Goal: Check status: Check status

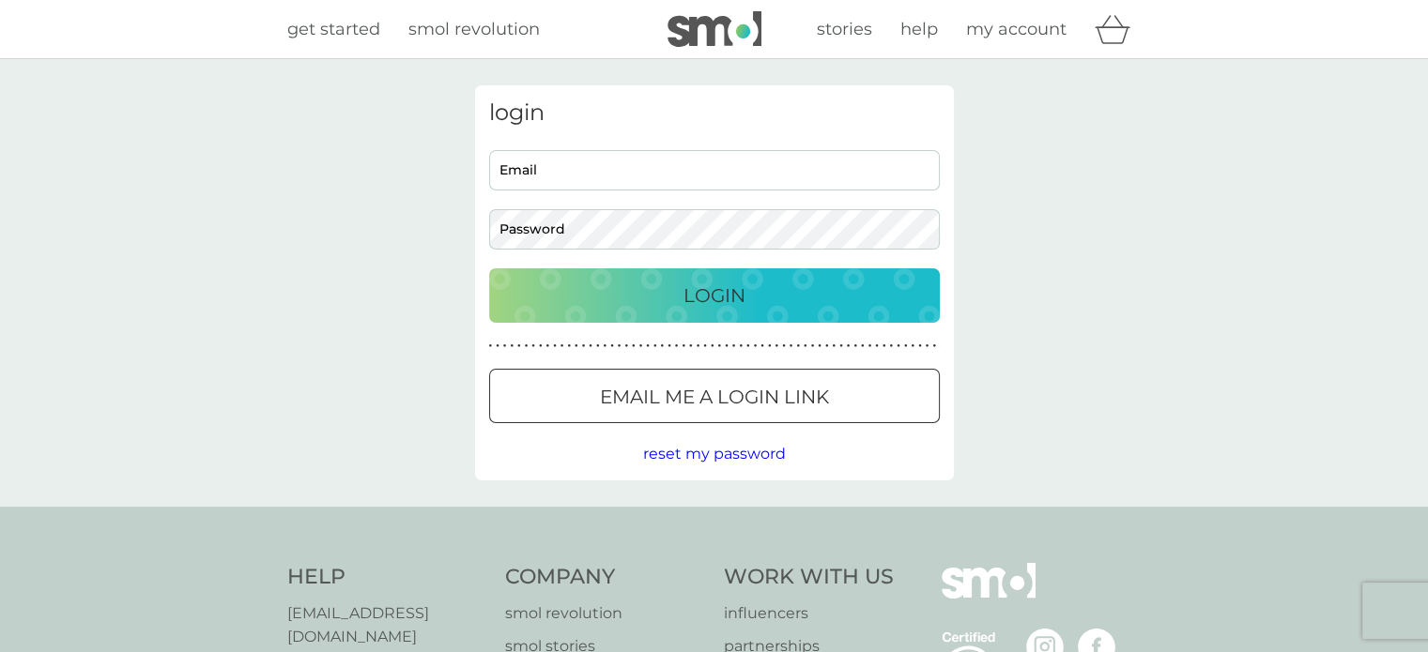
type input "[EMAIL_ADDRESS][DOMAIN_NAME]"
click at [703, 295] on p "Login" at bounding box center [714, 296] width 62 height 30
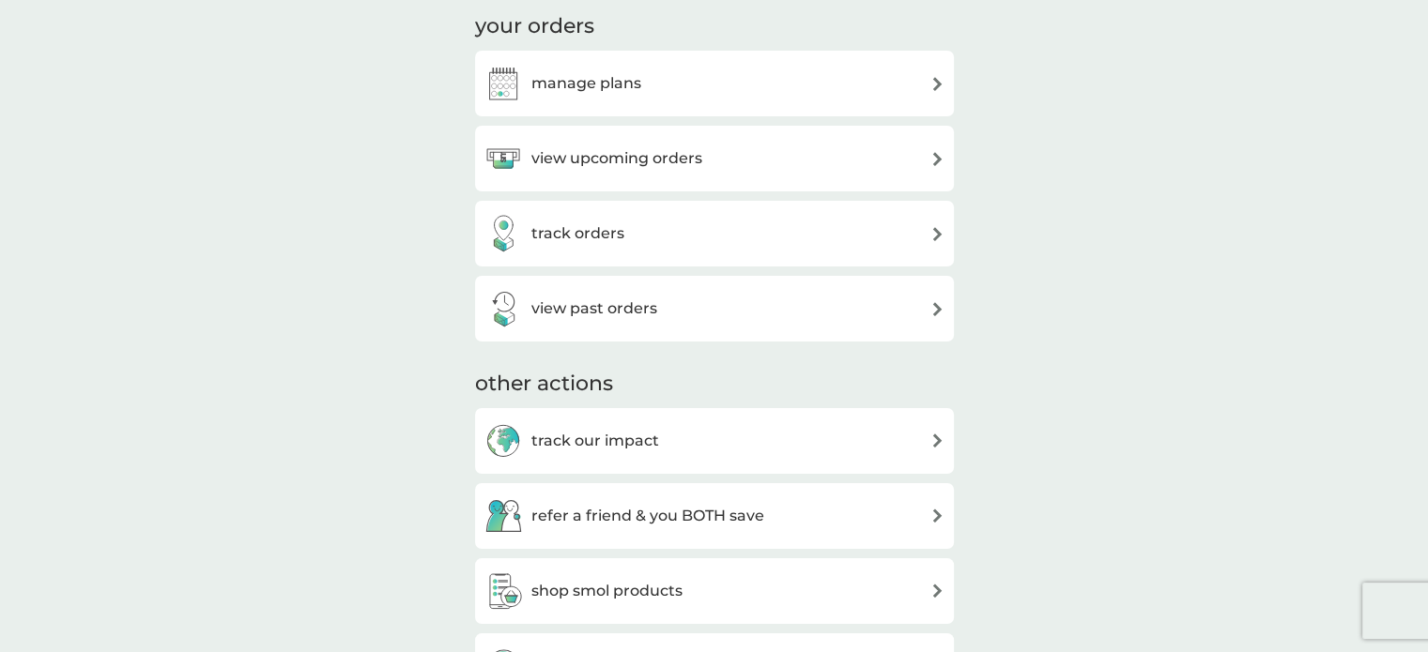
scroll to position [153, 0]
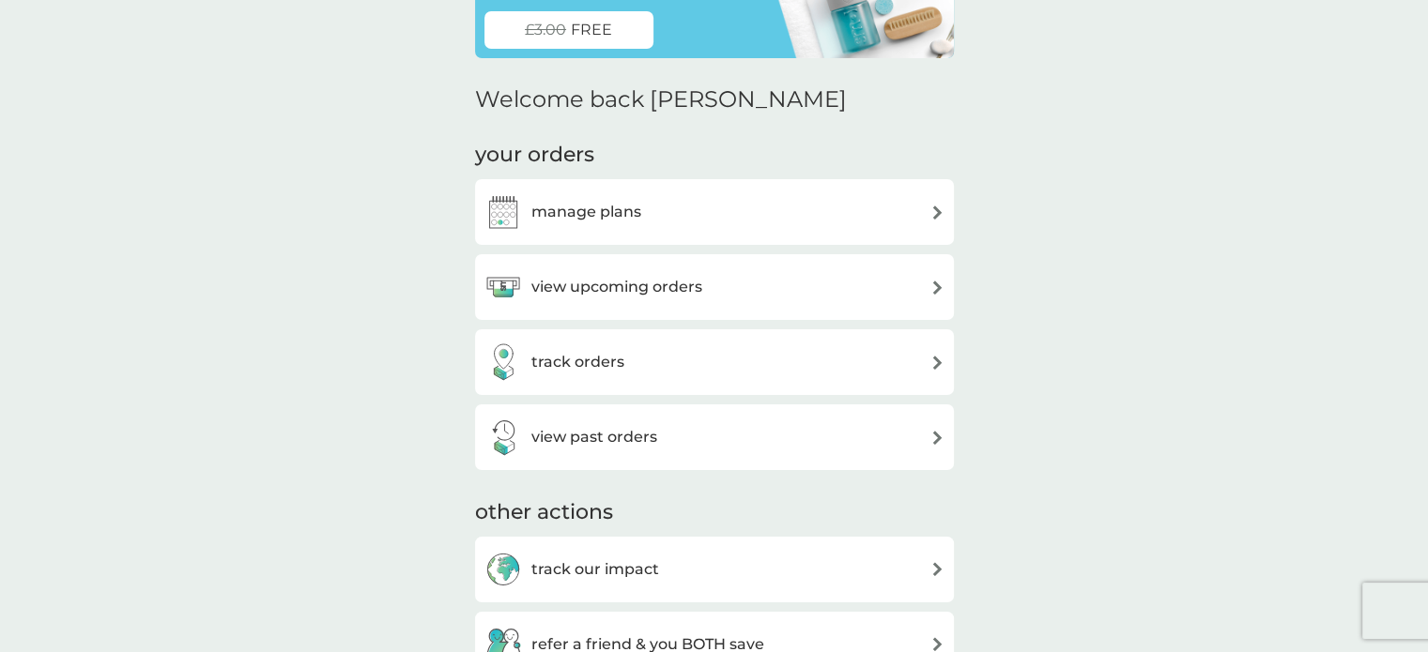
click at [593, 281] on h3 "view upcoming orders" at bounding box center [616, 287] width 171 height 24
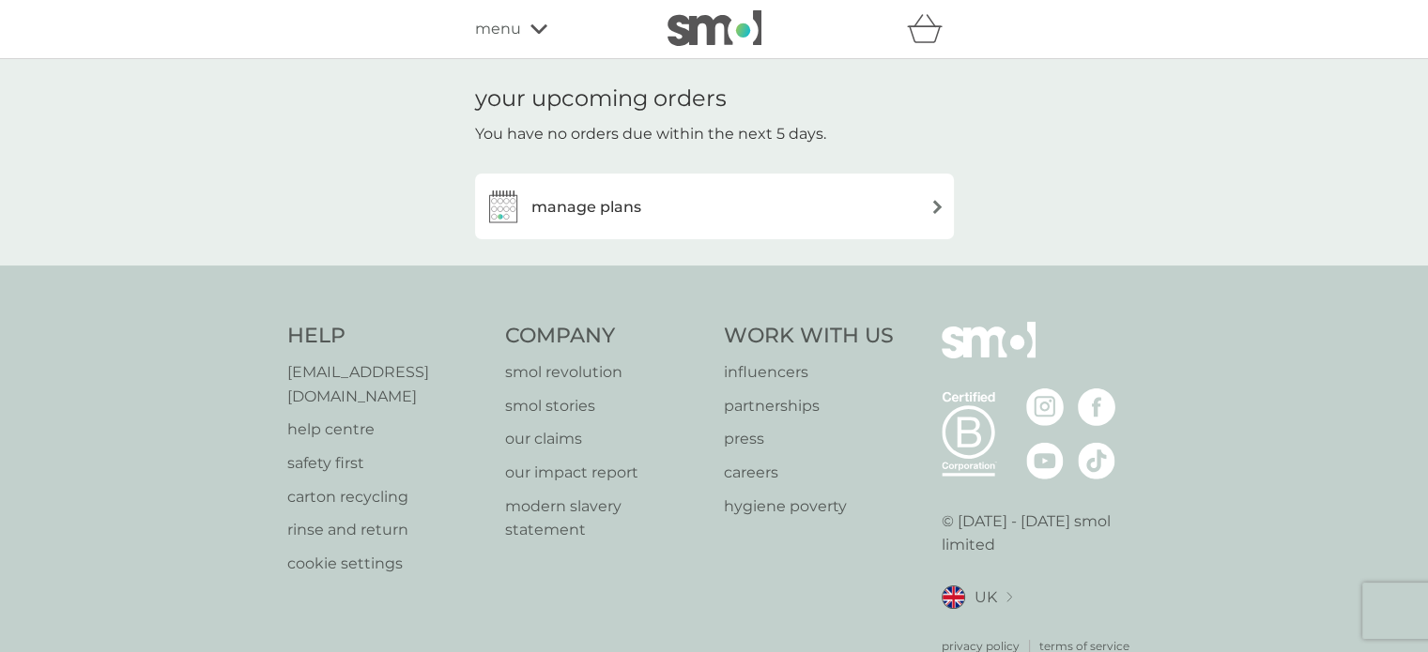
click at [761, 227] on div "manage plans" at bounding box center [714, 207] width 479 height 66
click at [577, 207] on h3 "manage plans" at bounding box center [586, 207] width 110 height 24
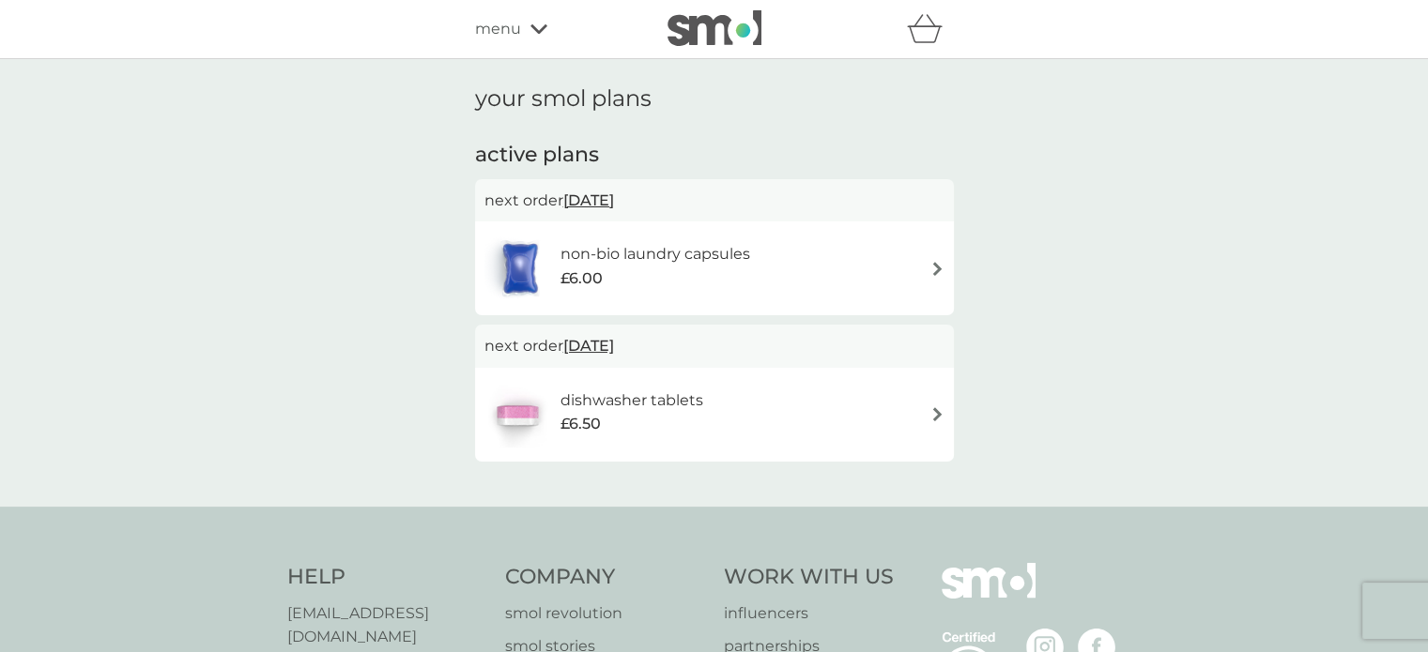
click at [597, 346] on span "[DATE]" at bounding box center [588, 346] width 51 height 37
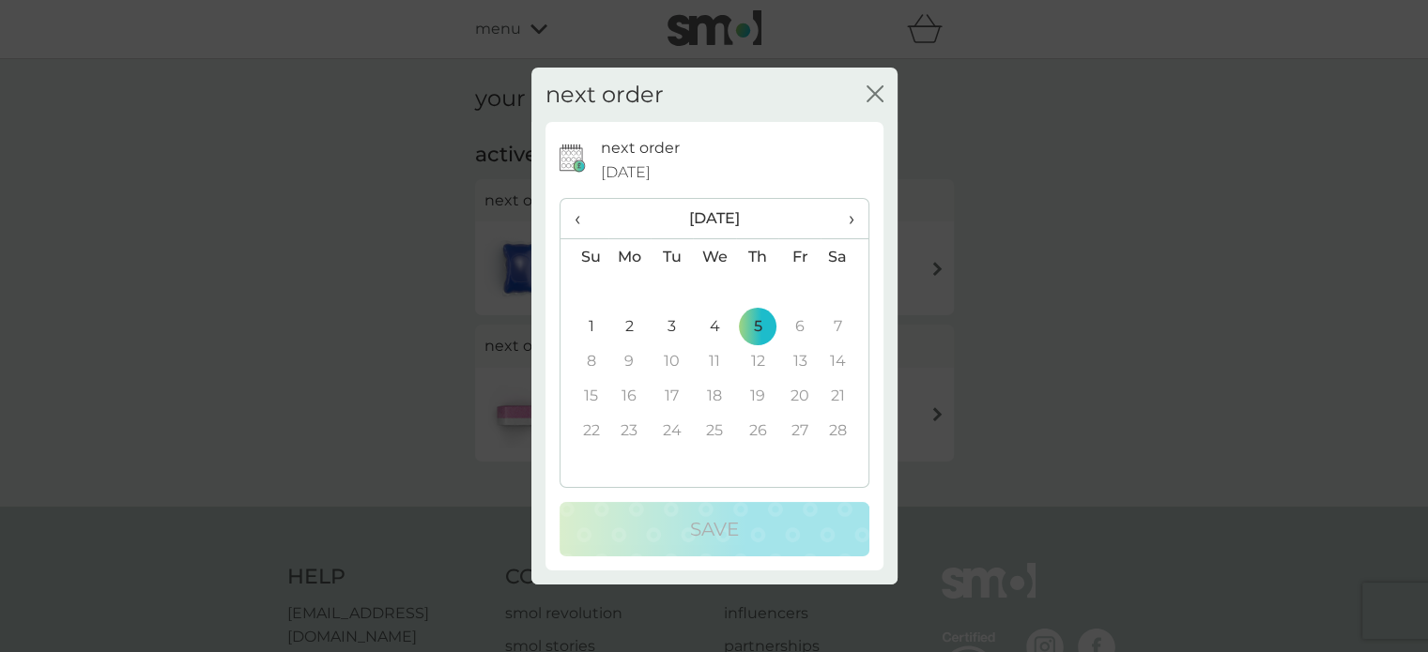
click at [870, 94] on icon "close" at bounding box center [875, 93] width 17 height 17
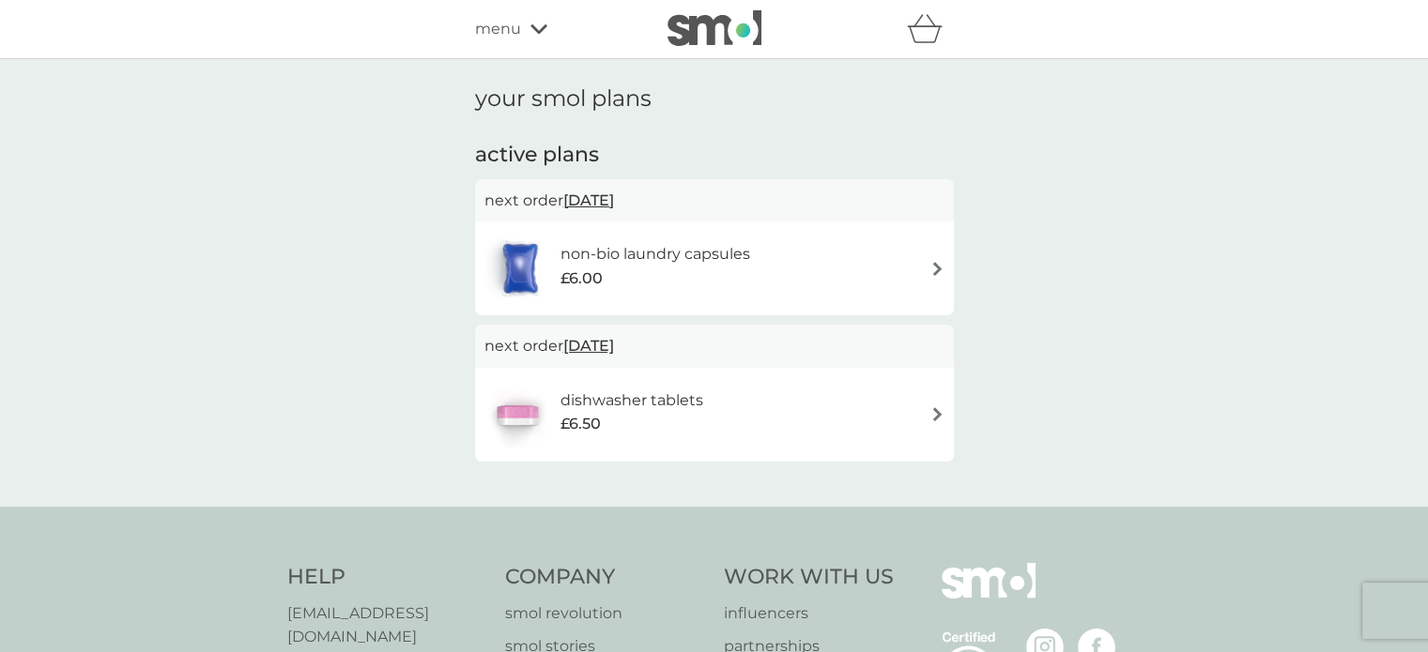
click at [506, 33] on span "menu" at bounding box center [498, 29] width 46 height 24
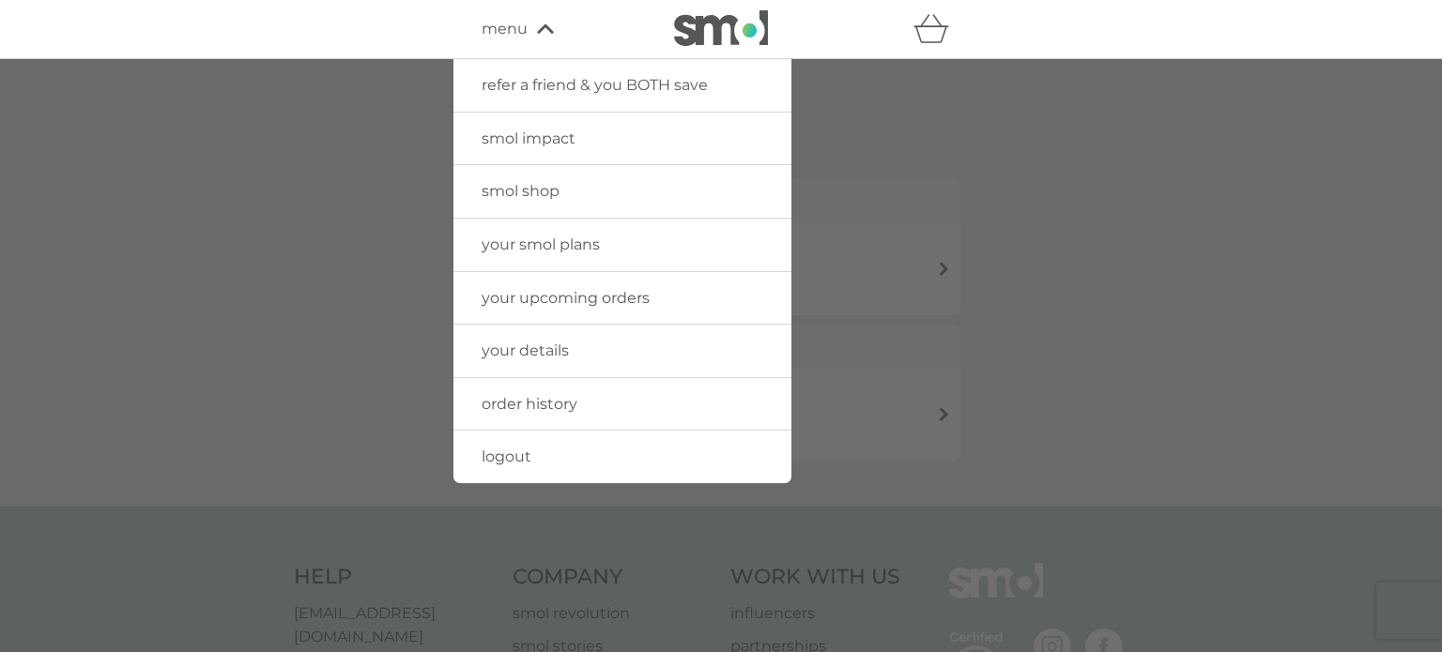
click at [499, 401] on span "order history" at bounding box center [530, 404] width 96 height 18
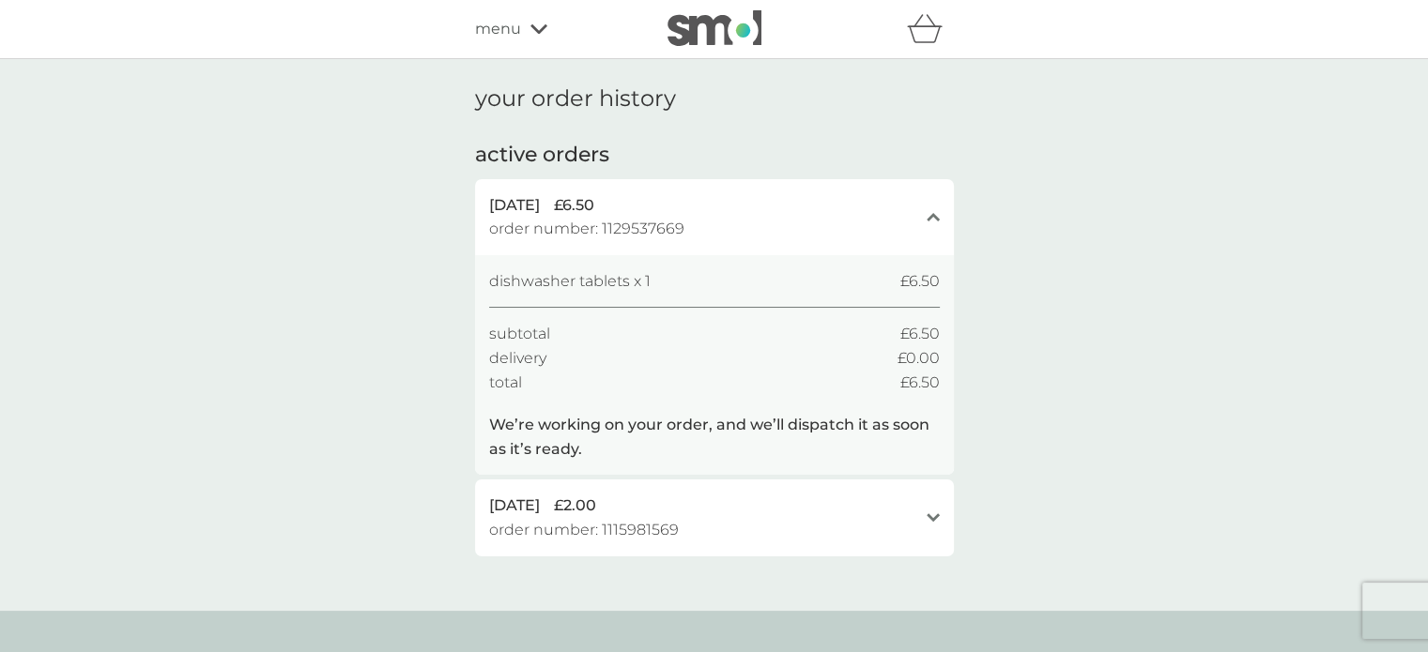
click at [931, 221] on icon "close" at bounding box center [933, 216] width 13 height 9
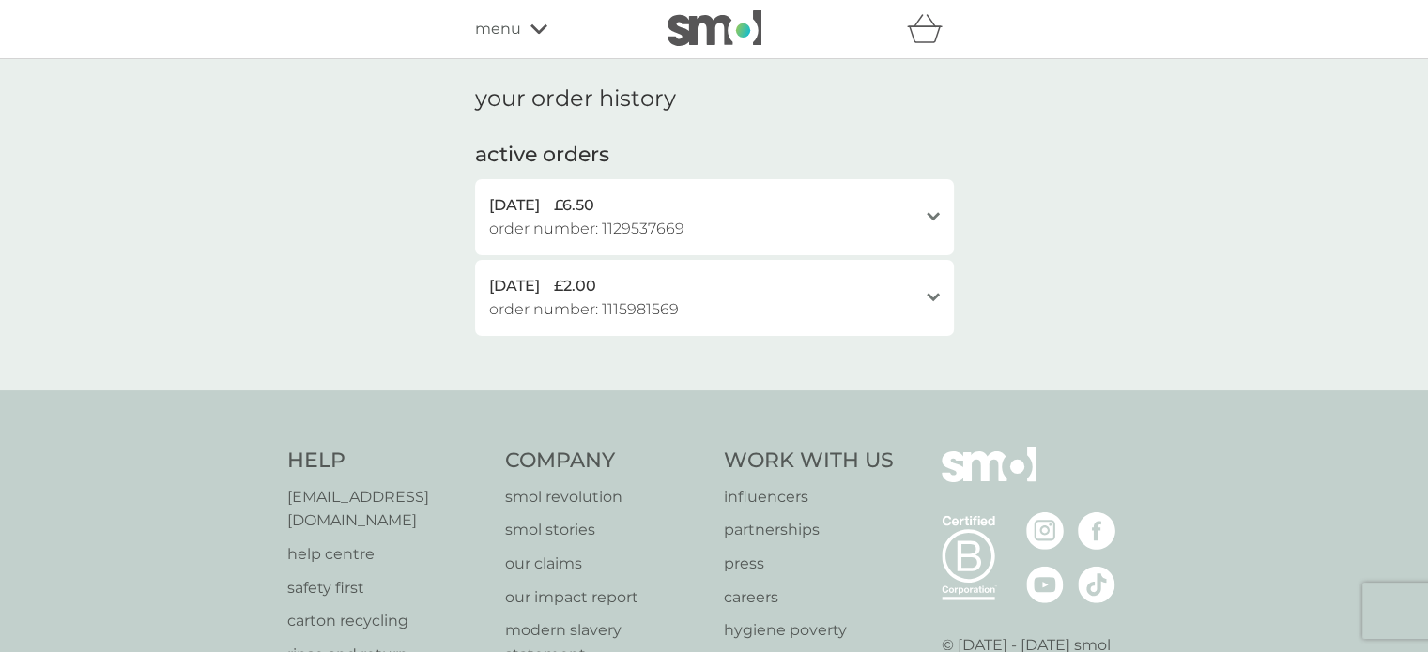
click at [931, 221] on icon "open" at bounding box center [933, 216] width 13 height 9
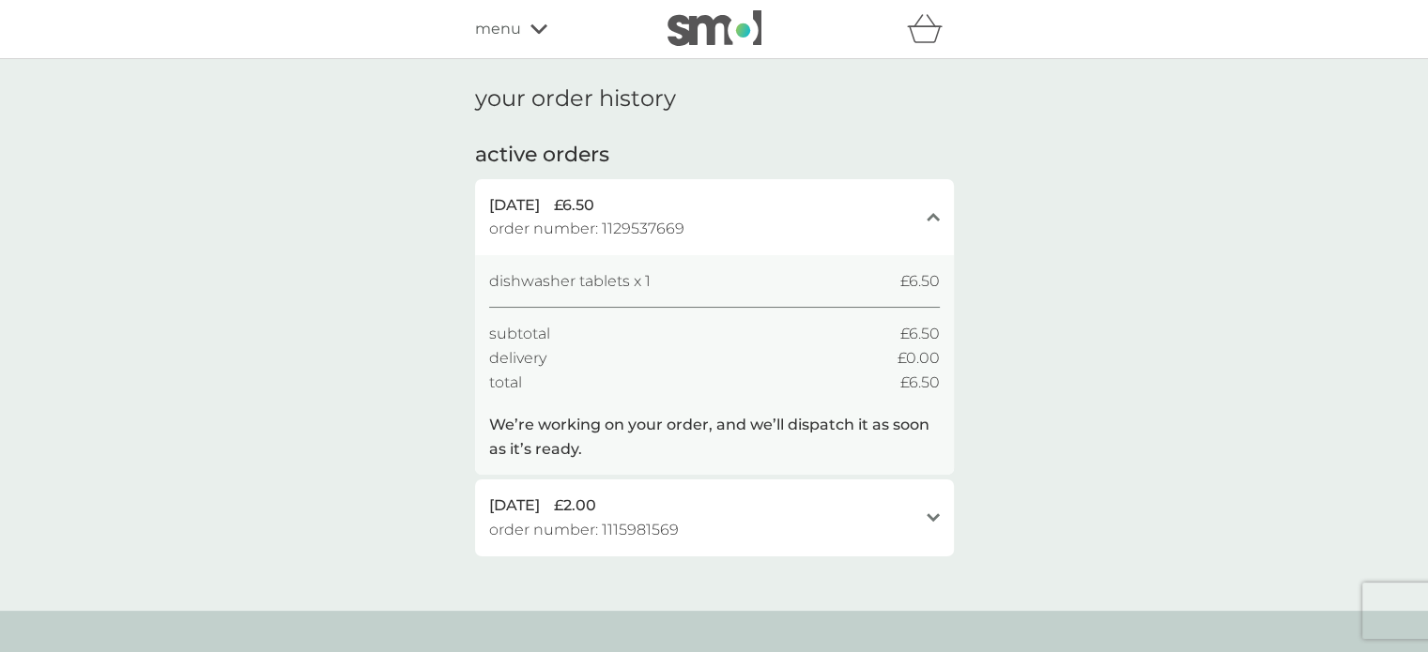
click at [652, 291] on div "dishwasher tablets x 1 £6.50" at bounding box center [714, 281] width 451 height 24
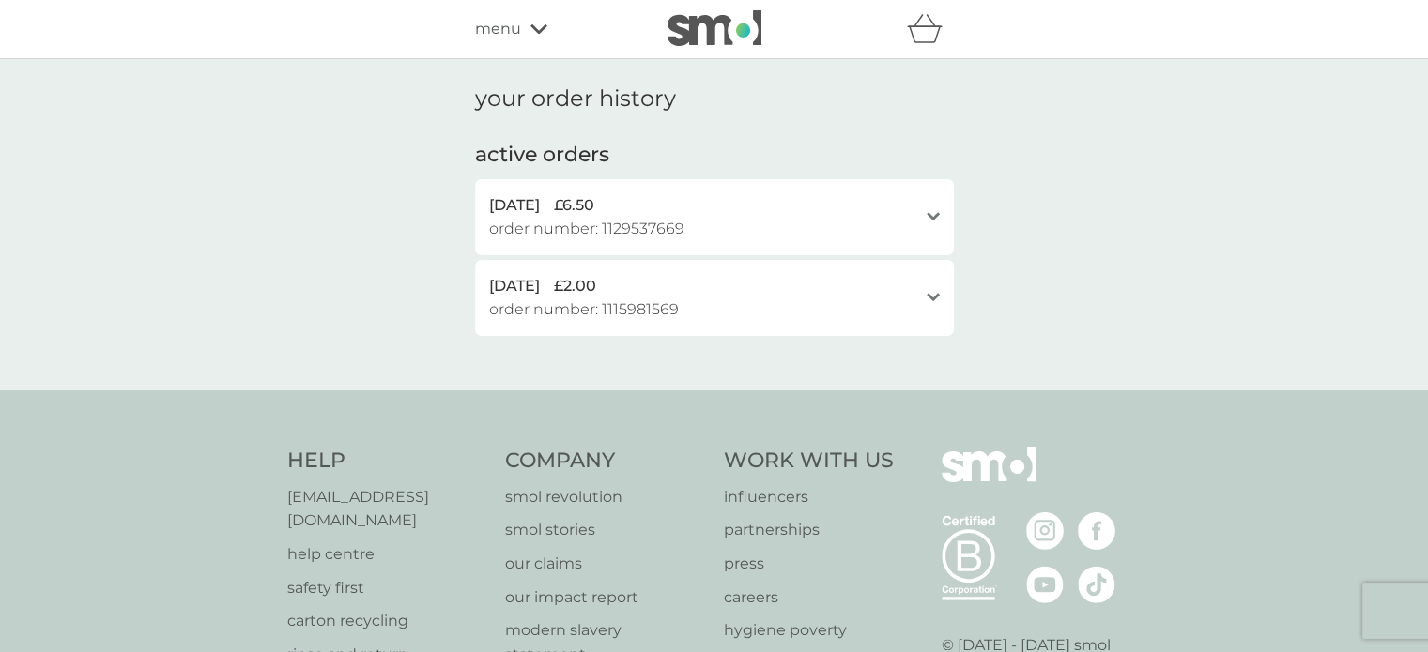
click at [935, 220] on icon "open" at bounding box center [933, 216] width 13 height 9
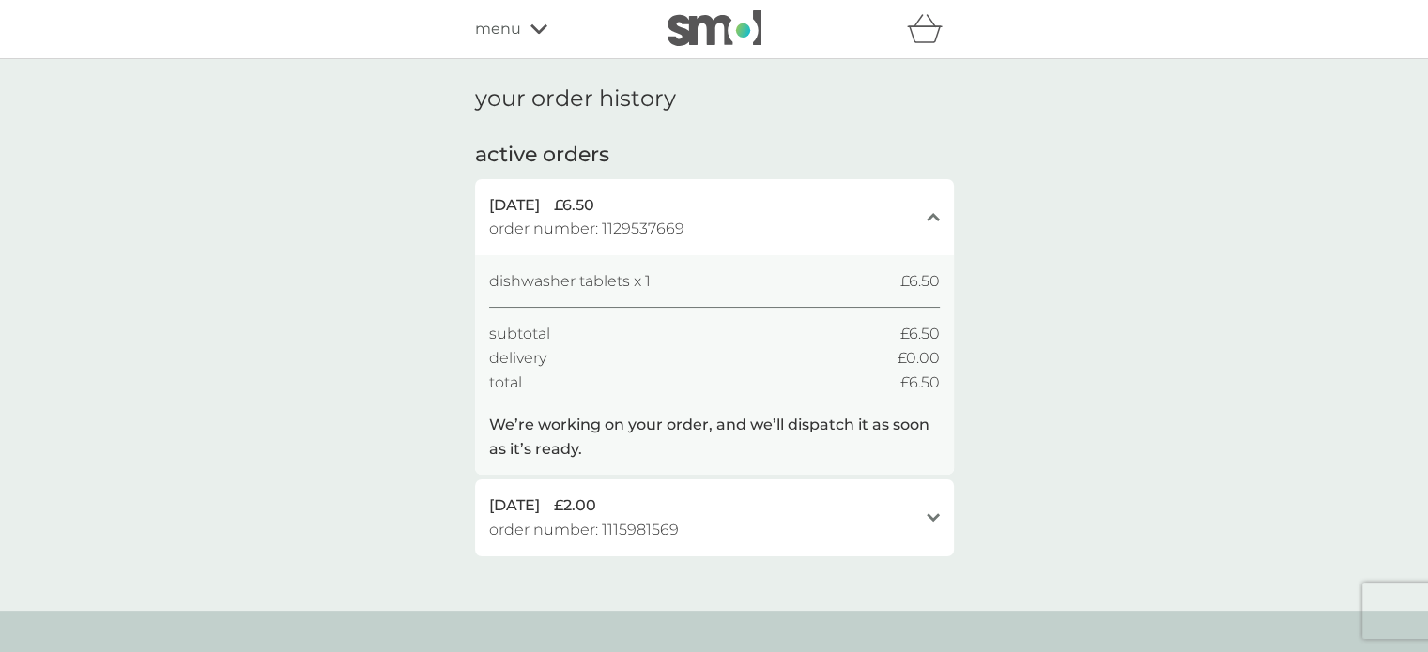
click at [500, 32] on span "menu" at bounding box center [498, 29] width 46 height 24
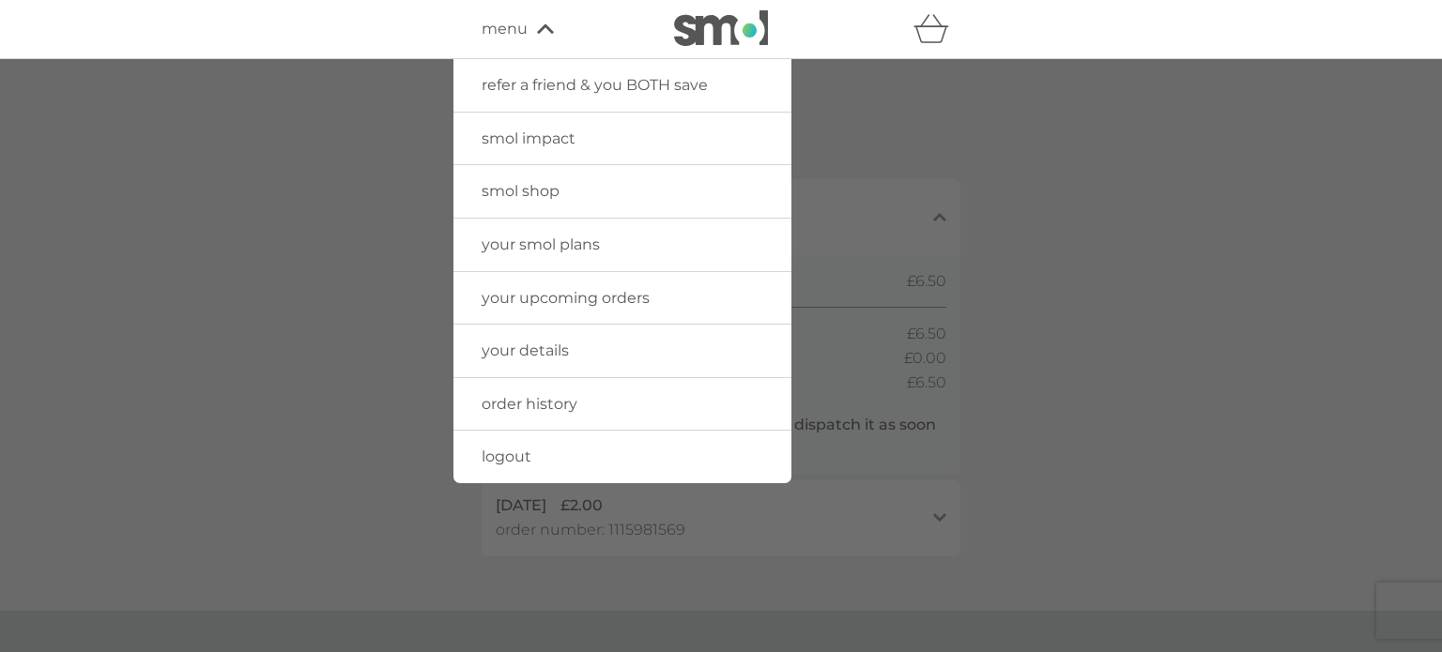
click at [937, 33] on icon "basket" at bounding box center [931, 28] width 36 height 29
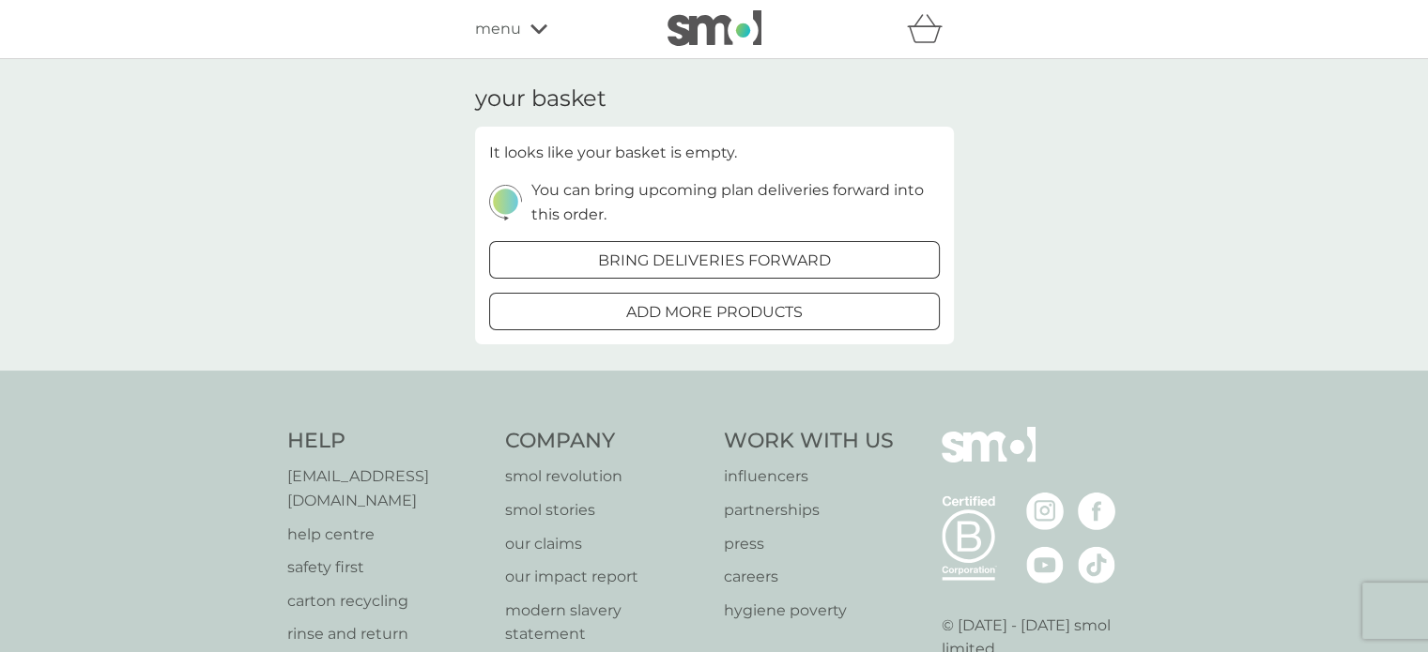
click at [526, 37] on div "menu" at bounding box center [555, 29] width 160 height 24
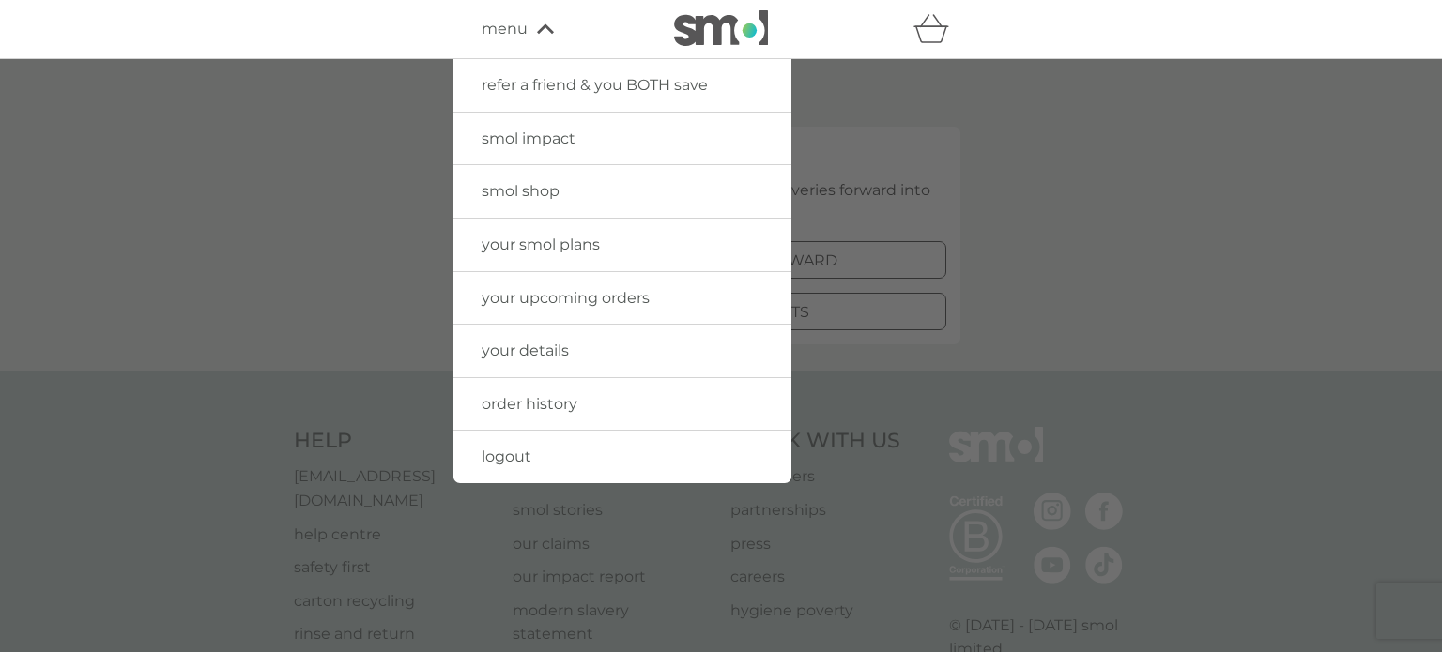
click at [533, 408] on span "order history" at bounding box center [530, 404] width 96 height 18
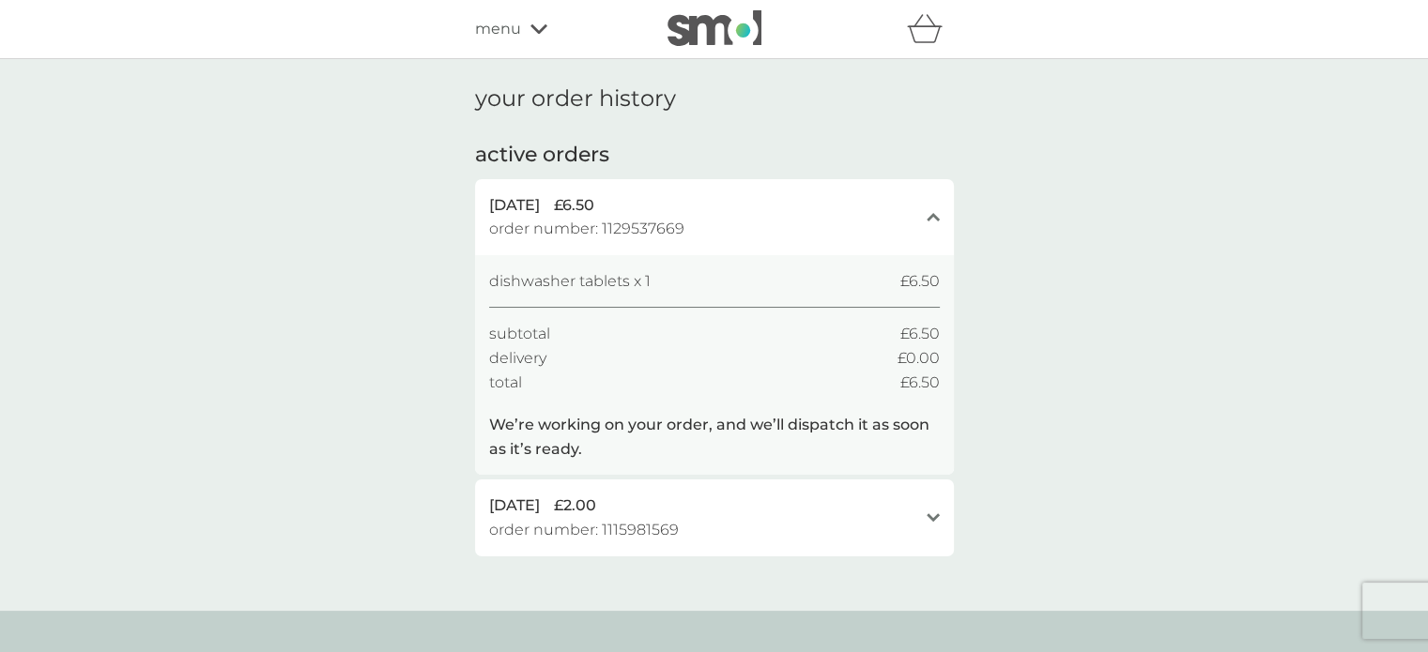
click at [683, 437] on p "We’re working on your order, and we’ll dispatch it as soon as it’s ready." at bounding box center [714, 437] width 451 height 48
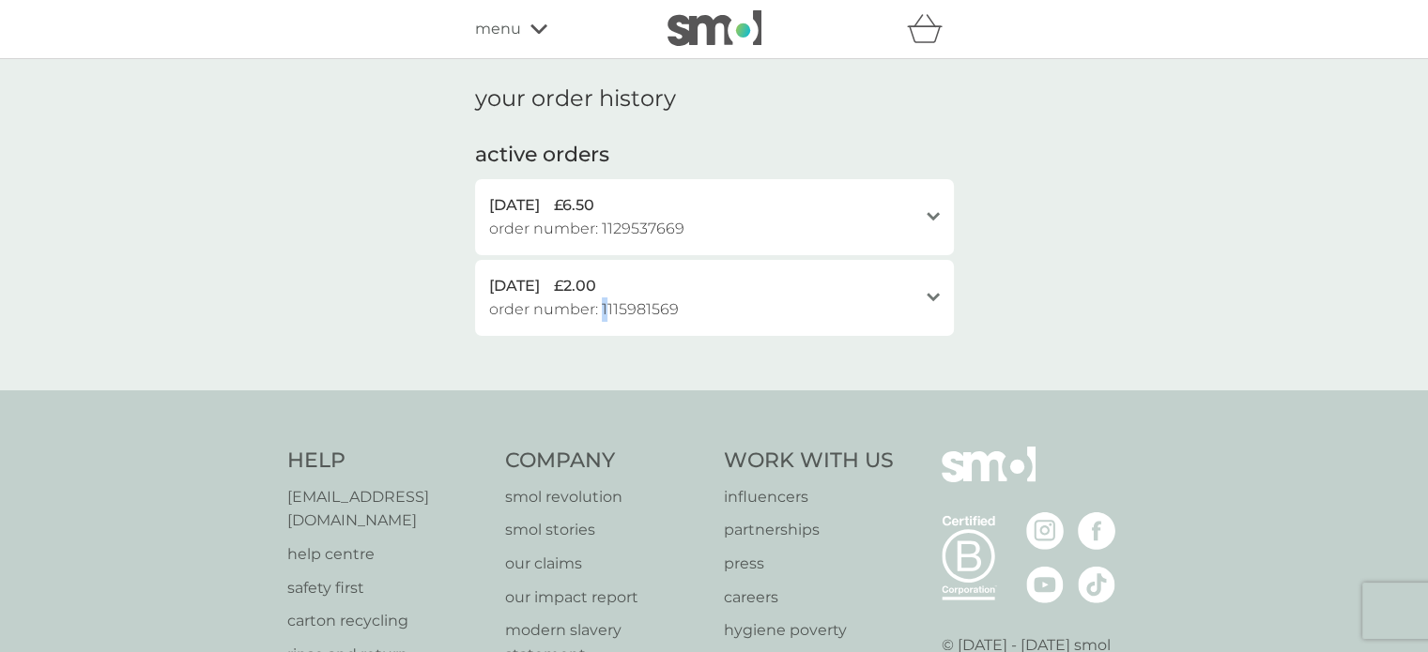
click at [601, 311] on span "order number: 1115981569" at bounding box center [584, 310] width 190 height 24
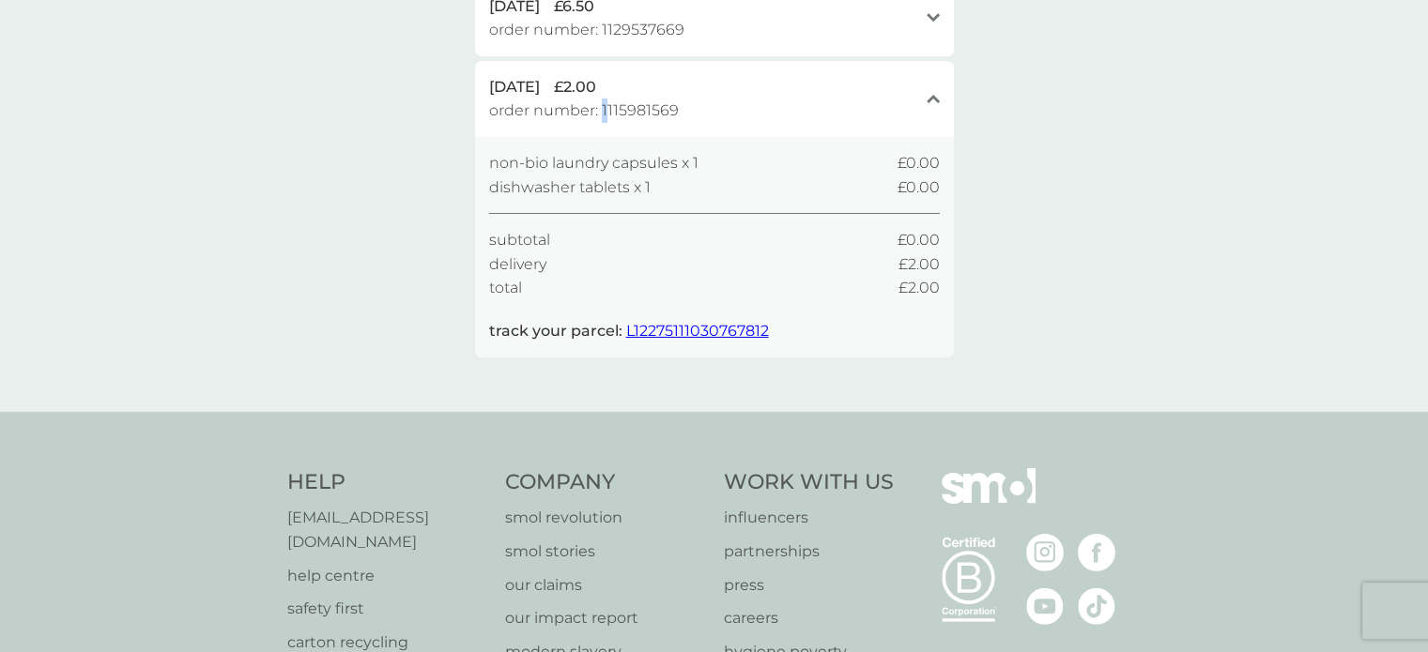
scroll to position [188, 0]
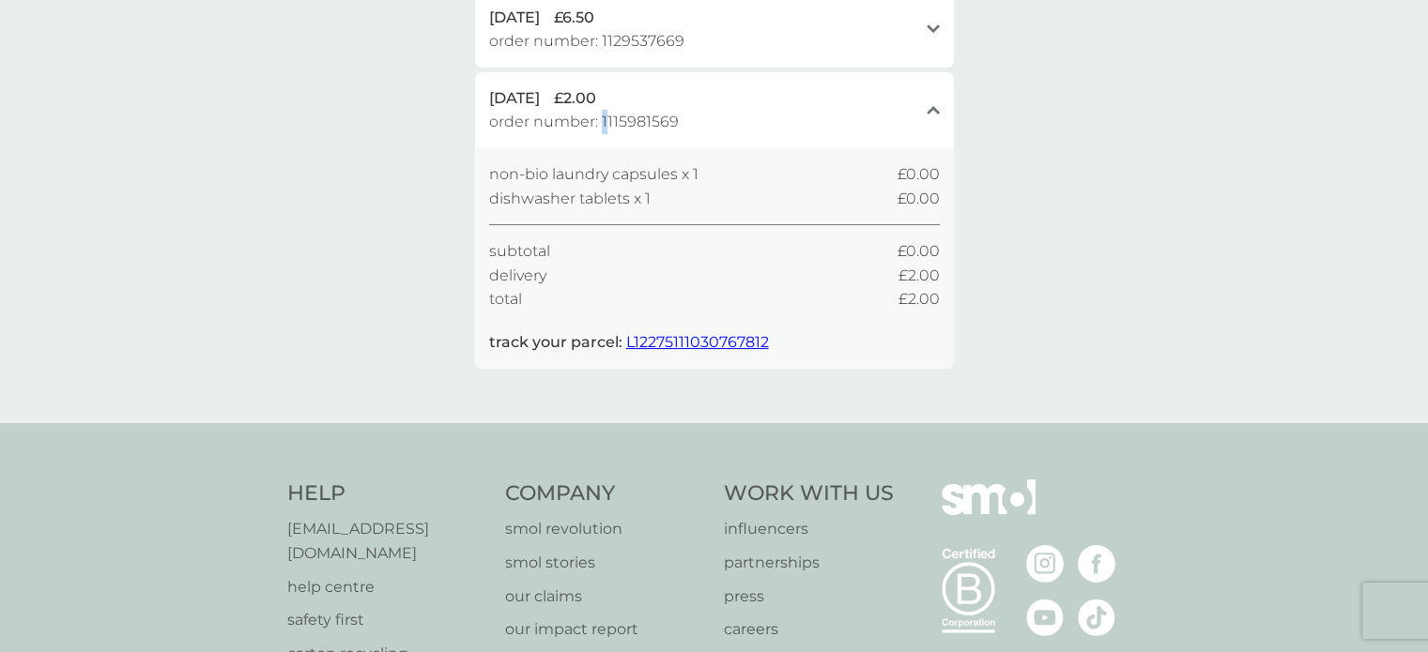
click at [653, 345] on span "L12275111030767812" at bounding box center [697, 342] width 143 height 18
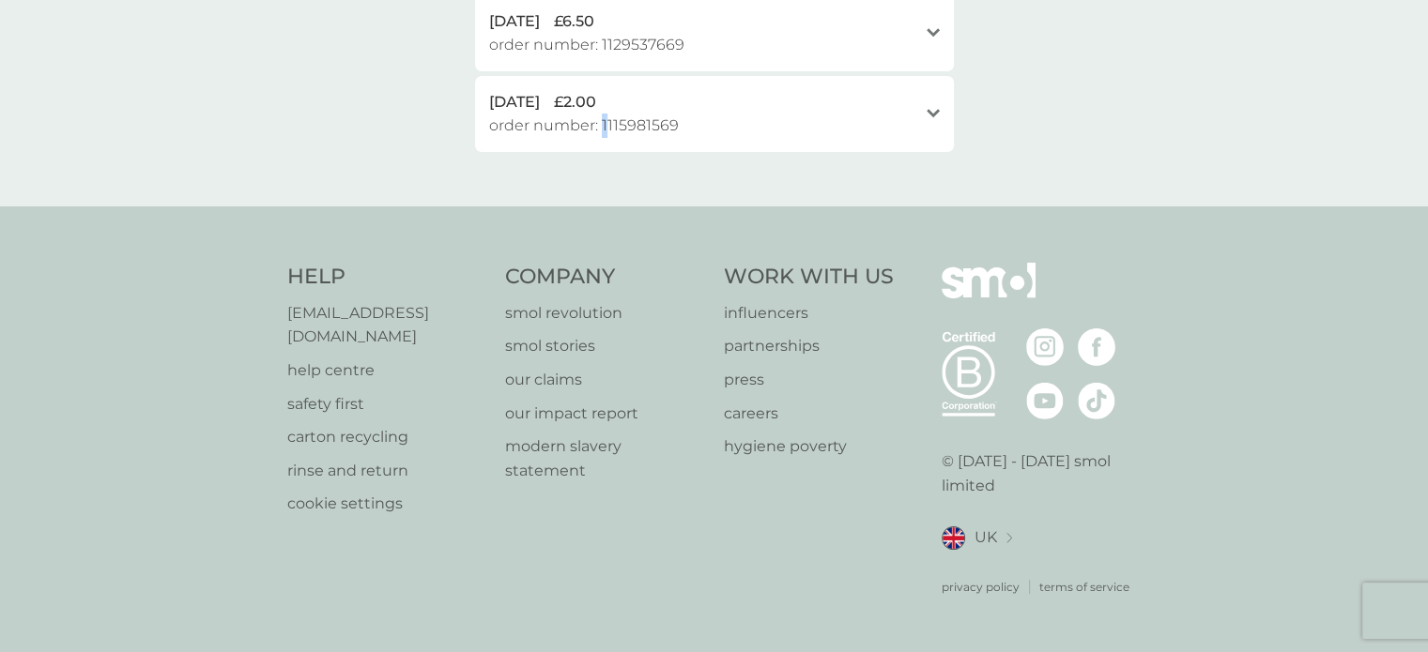
scroll to position [160, 0]
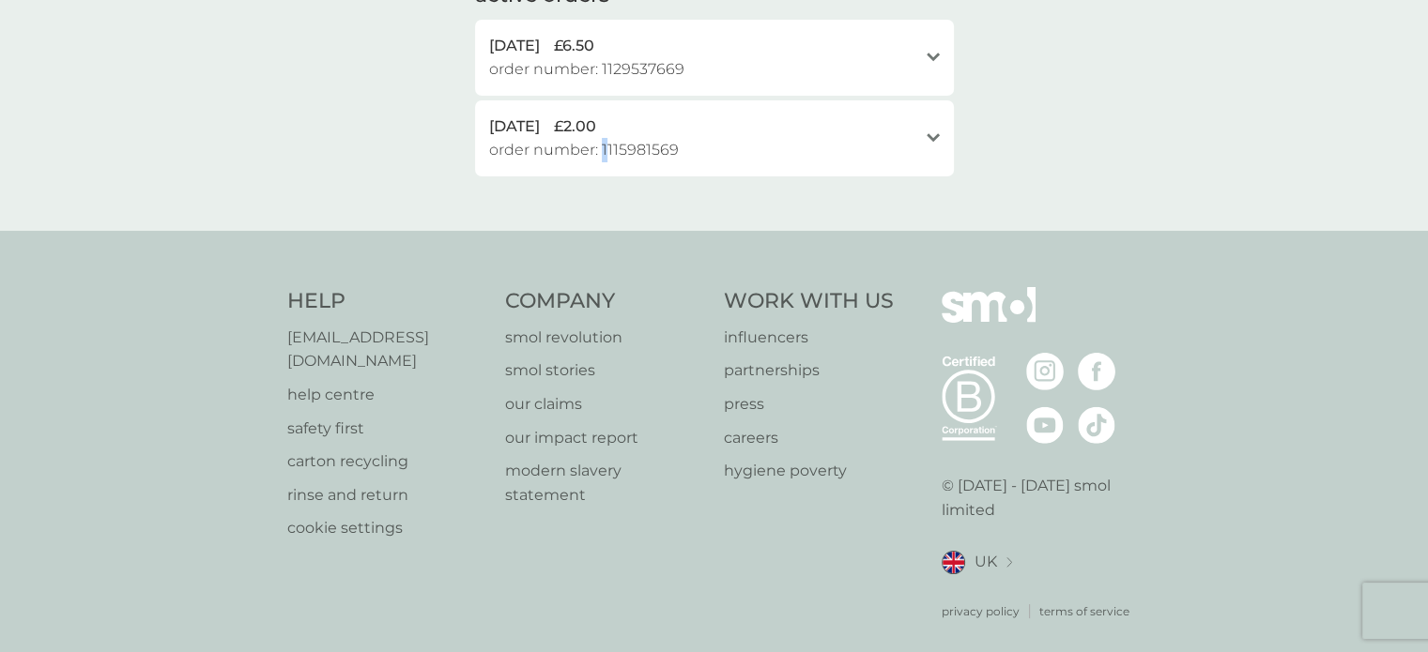
click at [340, 383] on p "help centre" at bounding box center [387, 395] width 200 height 24
